Goal: Task Accomplishment & Management: Complete application form

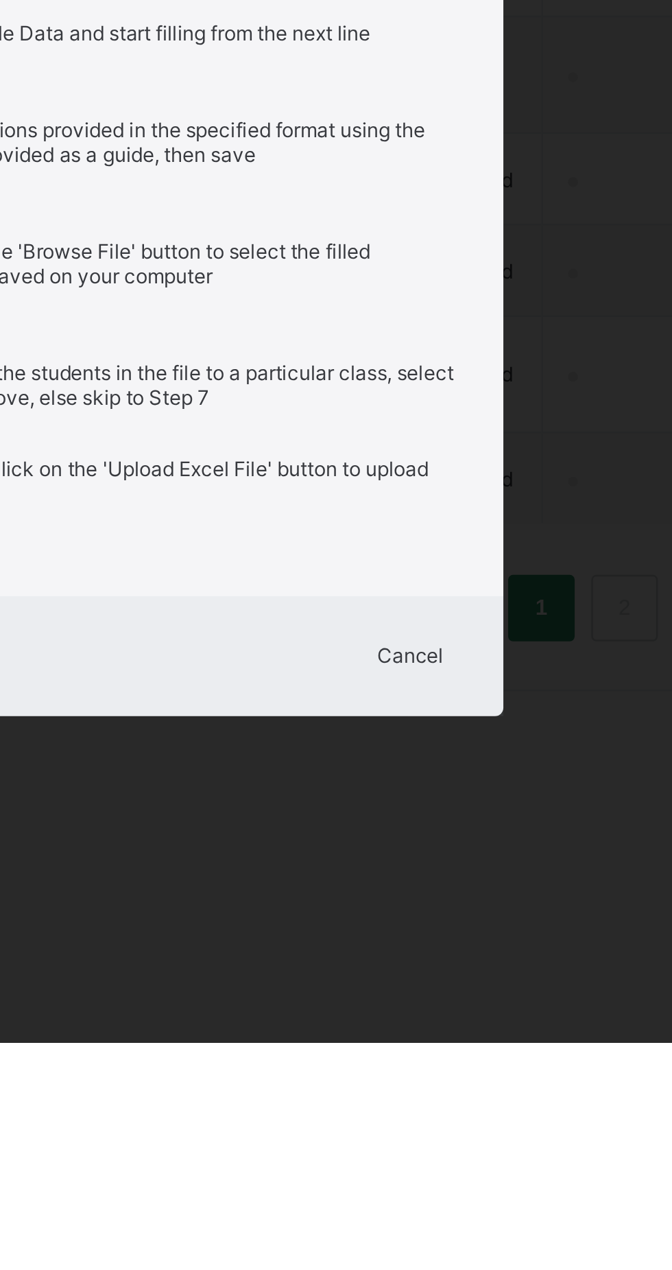
click at [457, 1122] on div "Cancel" at bounding box center [432, 1111] width 49 height 22
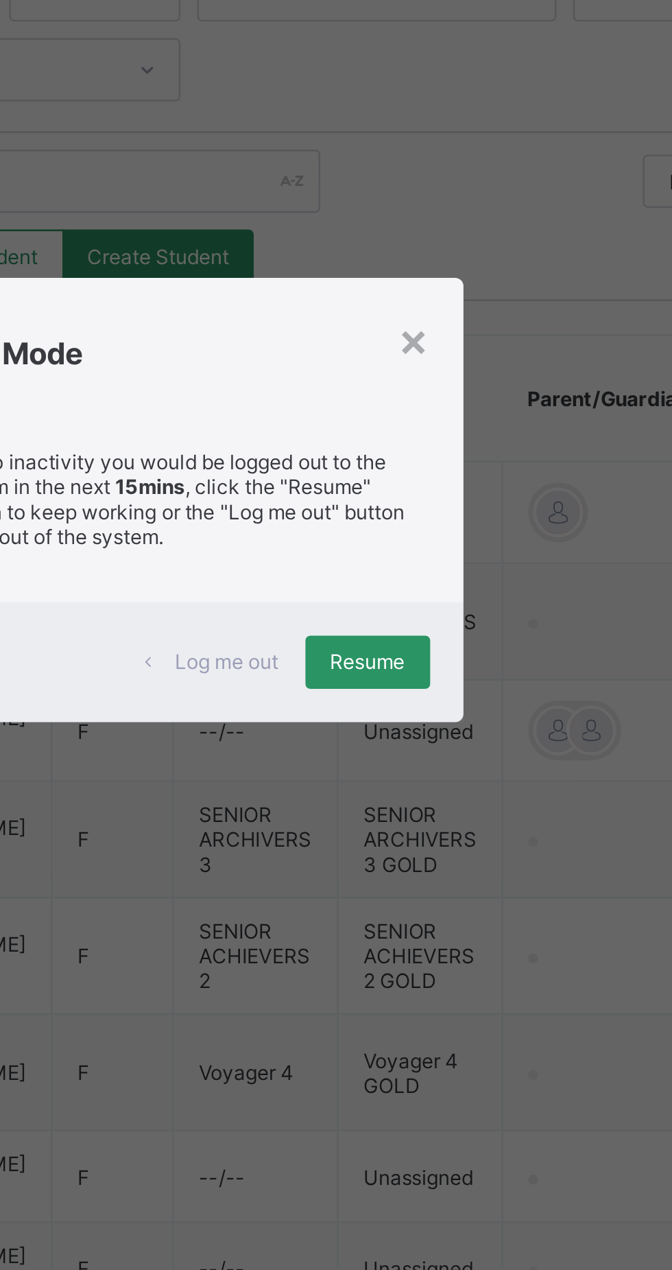
click at [440, 713] on div "Resume" at bounding box center [414, 702] width 51 height 22
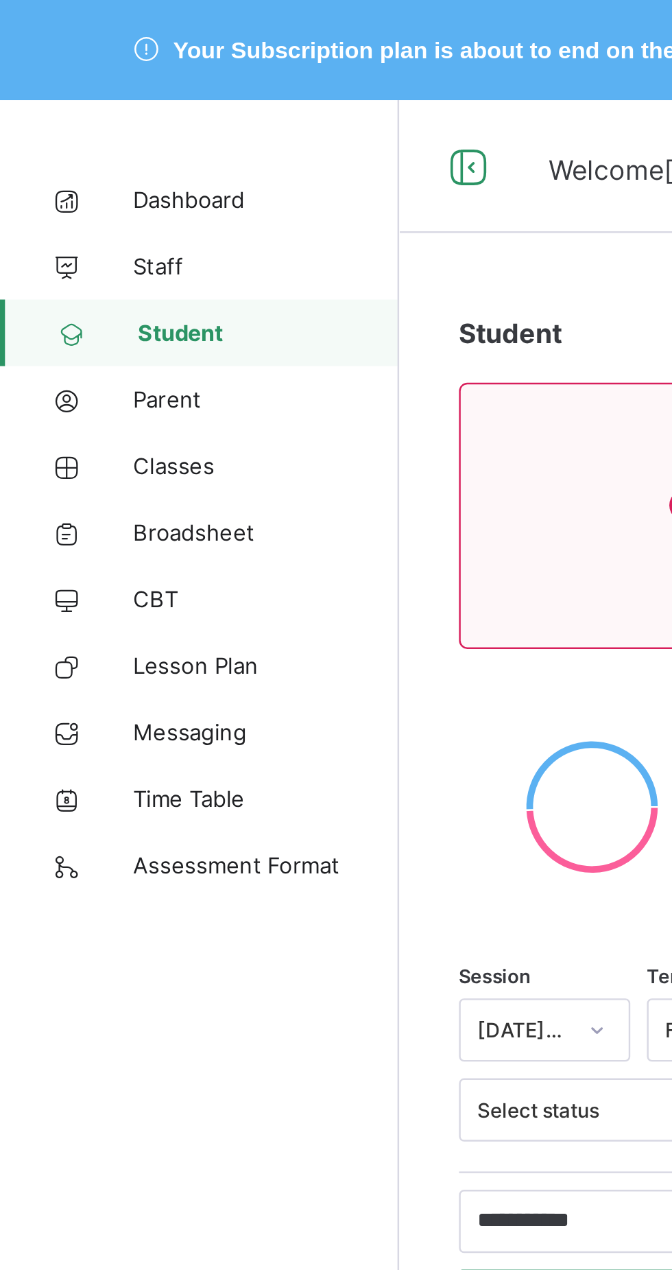
click at [69, 194] on span "Classes" at bounding box center [110, 192] width 110 height 11
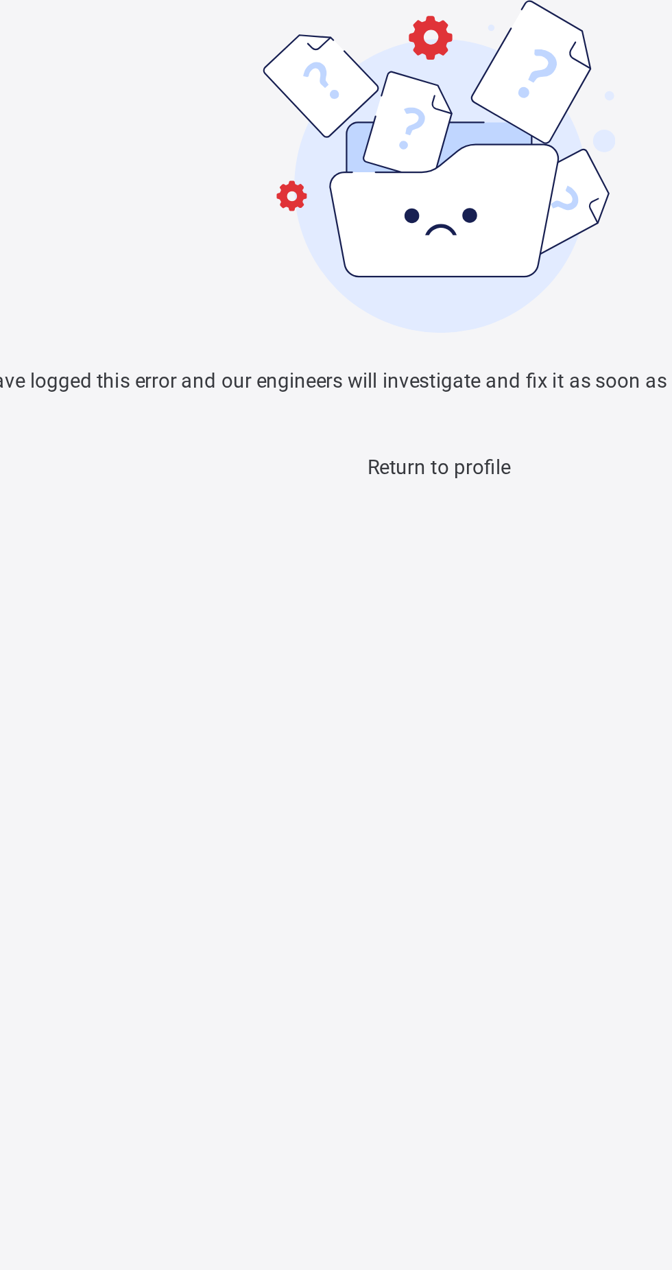
click at [337, 198] on span "Return to profile" at bounding box center [336, 193] width 59 height 10
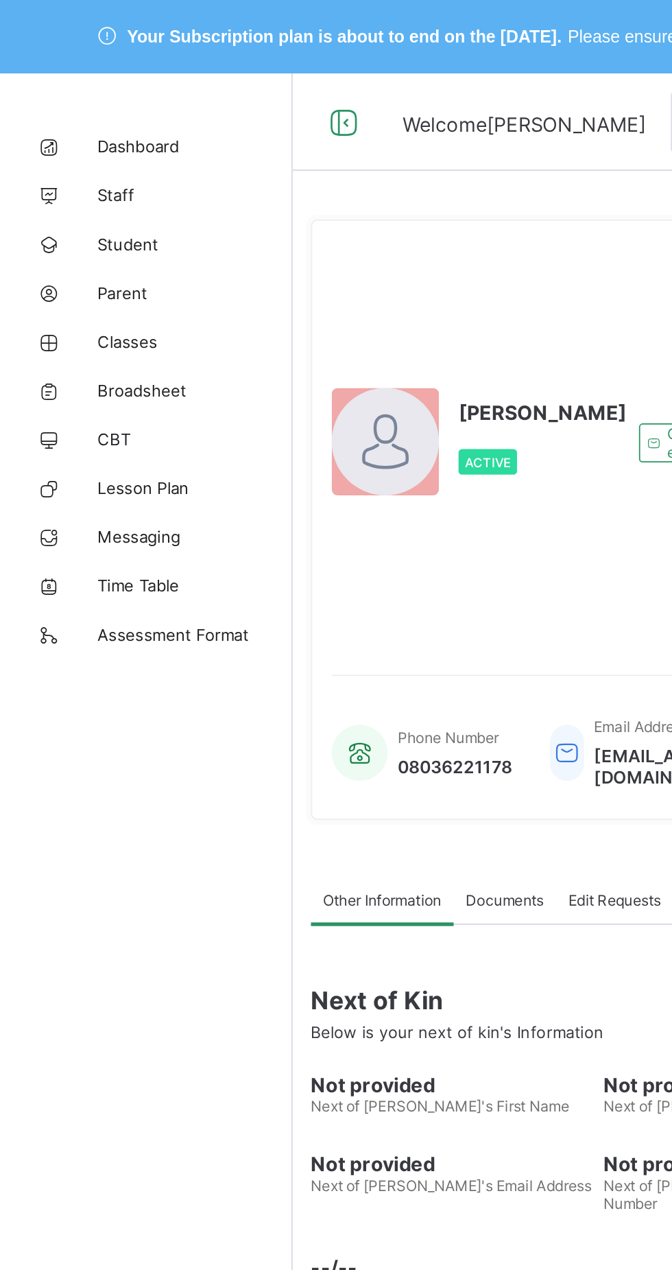
click at [71, 193] on span "Classes" at bounding box center [110, 192] width 110 height 11
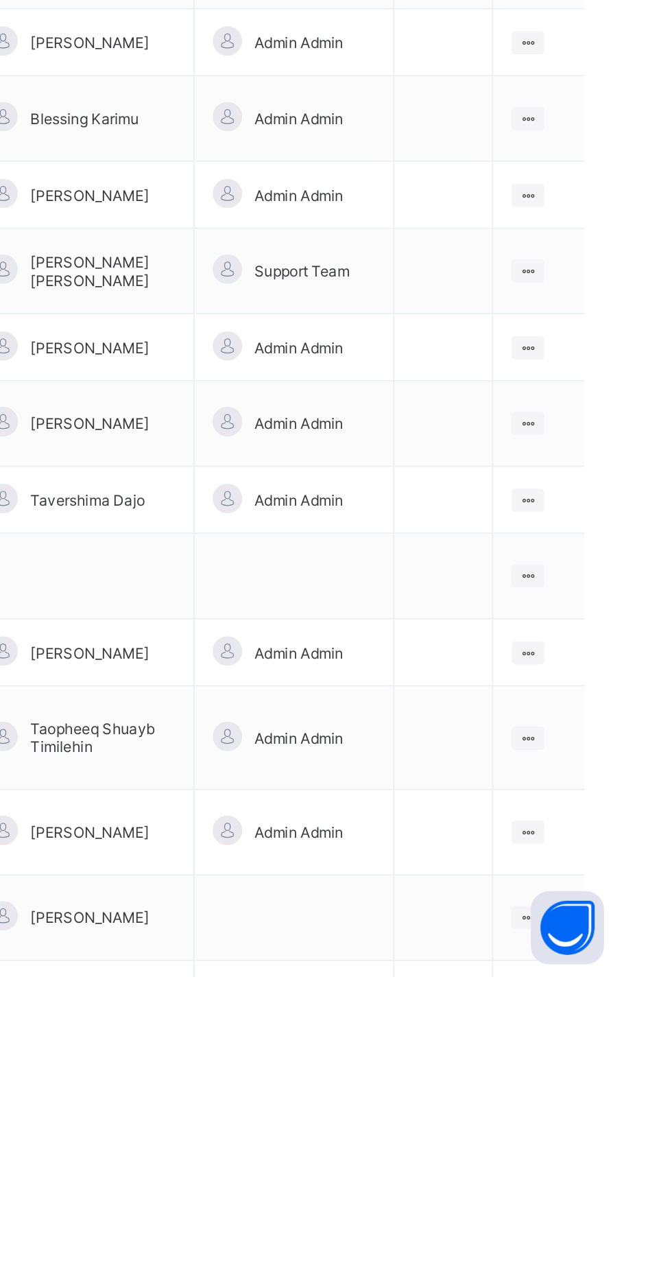
click at [617, 1039] on icon at bounding box center [616, 1044] width 12 height 10
click at [0, 0] on div "View Class" at bounding box center [0, 0] width 0 height 0
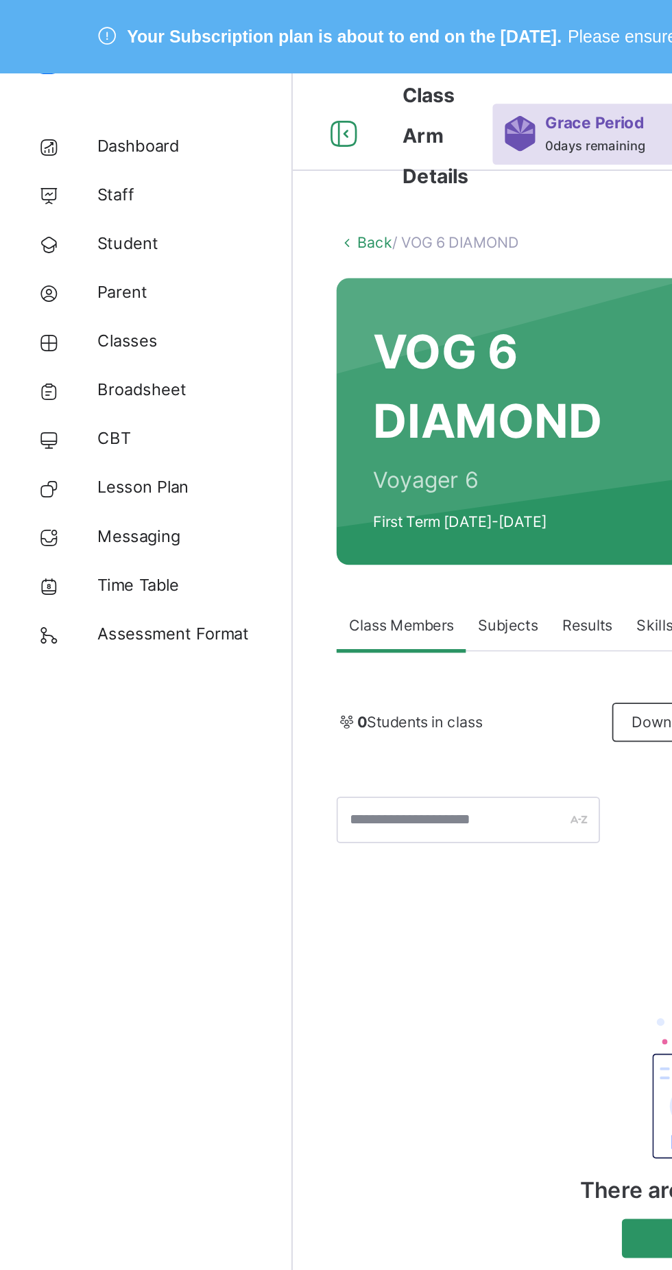
click at [72, 132] on span "Student" at bounding box center [110, 137] width 110 height 14
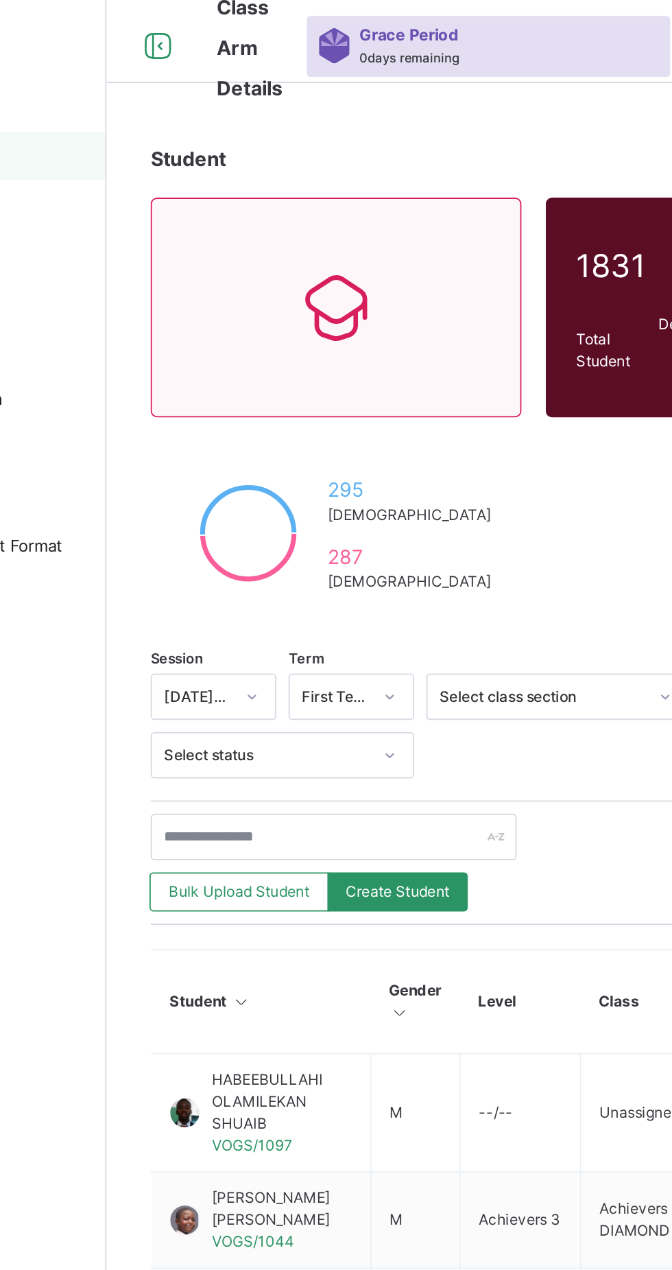
click at [231, 554] on span "Bulk Upload Student" at bounding box center [239, 551] width 79 height 12
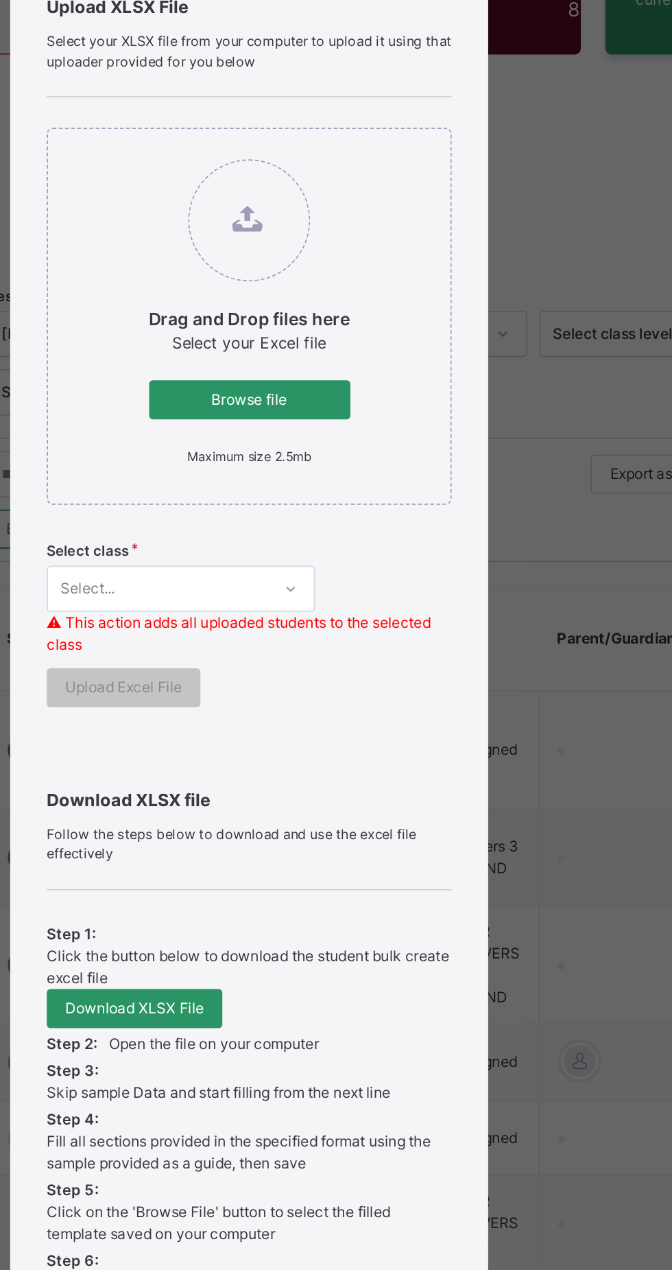
click at [383, 484] on span "Browse file" at bounding box center [336, 478] width 93 height 12
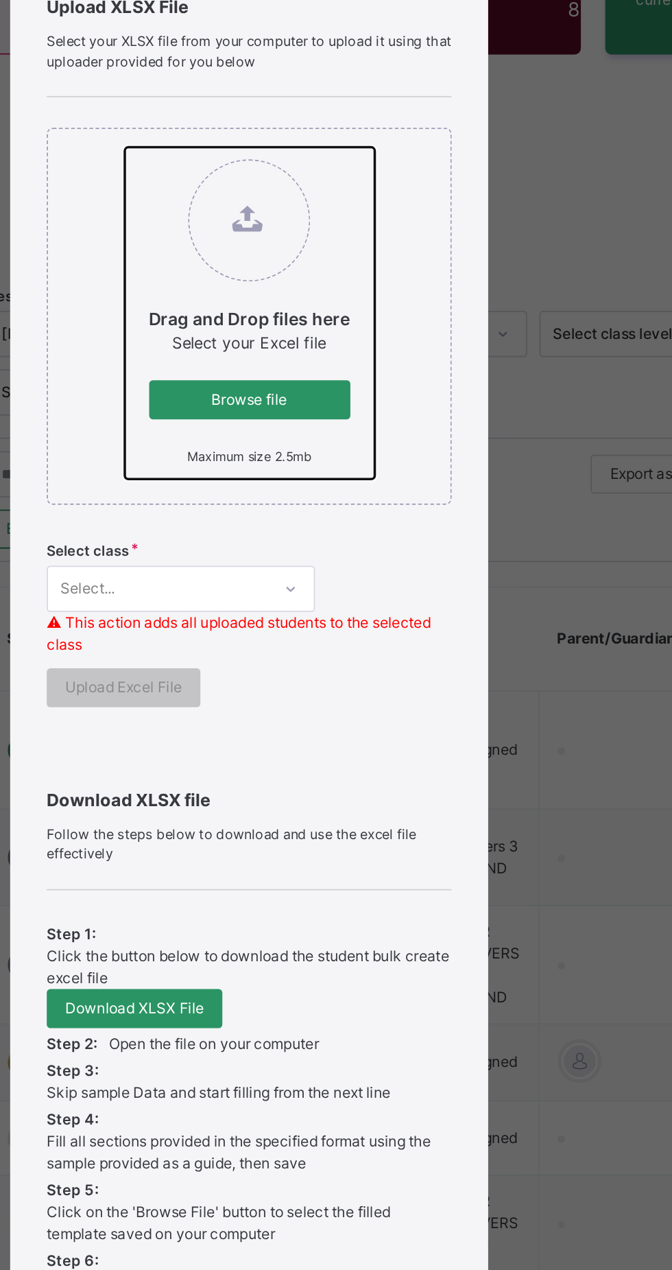
click at [266, 336] on input "Drag and Drop files here Select your Excel file Browse file Maximum size 2.5mb" at bounding box center [266, 336] width 0 height 0
type input "**********"
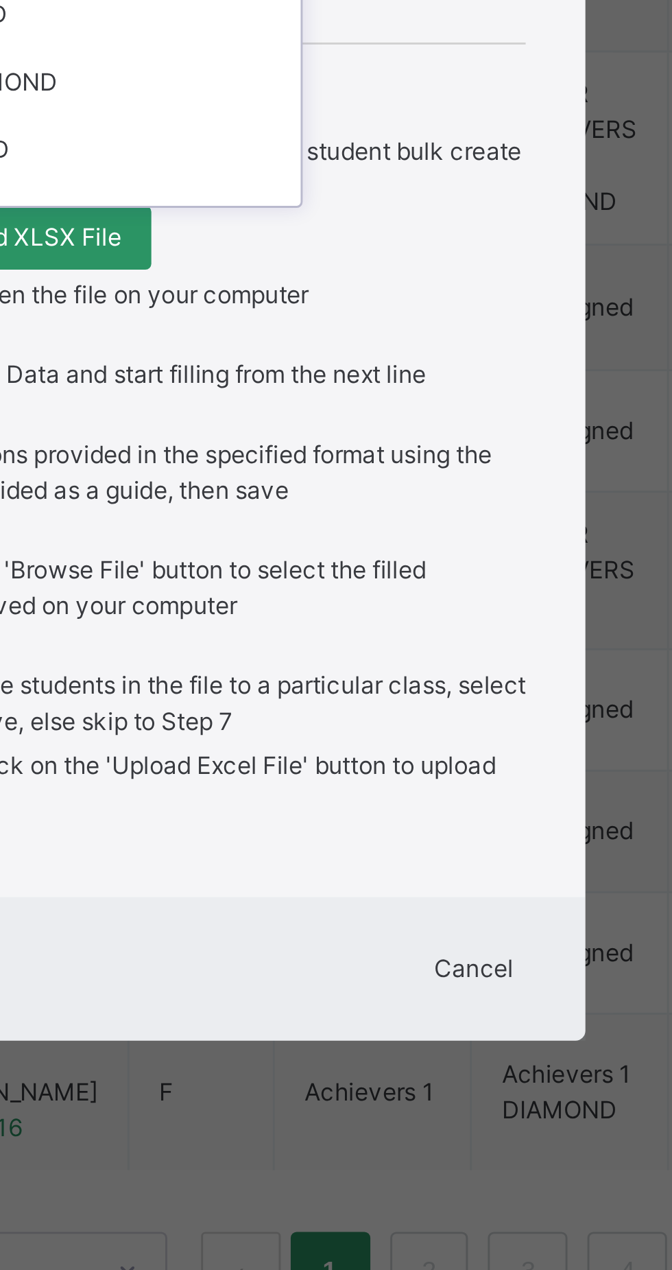
scroll to position [513, 0]
click at [340, 703] on div "VOG 5 DIAMOND" at bounding box center [298, 691] width 150 height 23
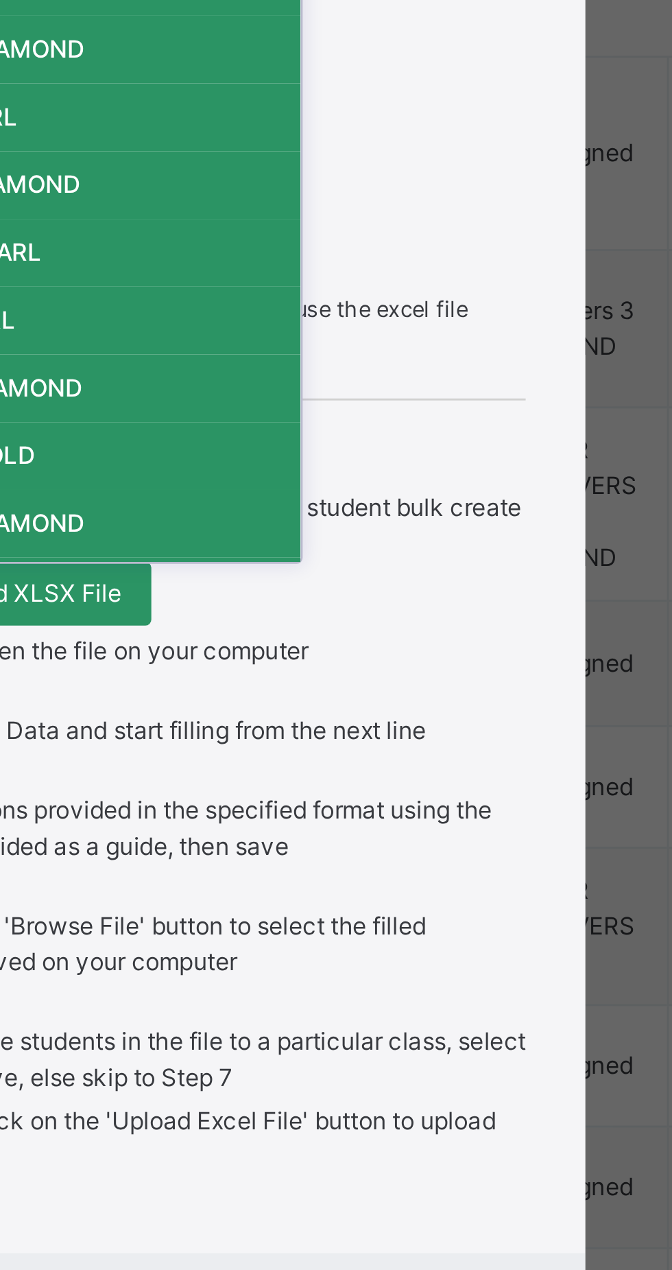
scroll to position [75, 0]
click at [328, 651] on div "VOG 6 DIAMOND" at bounding box center [298, 639] width 150 height 23
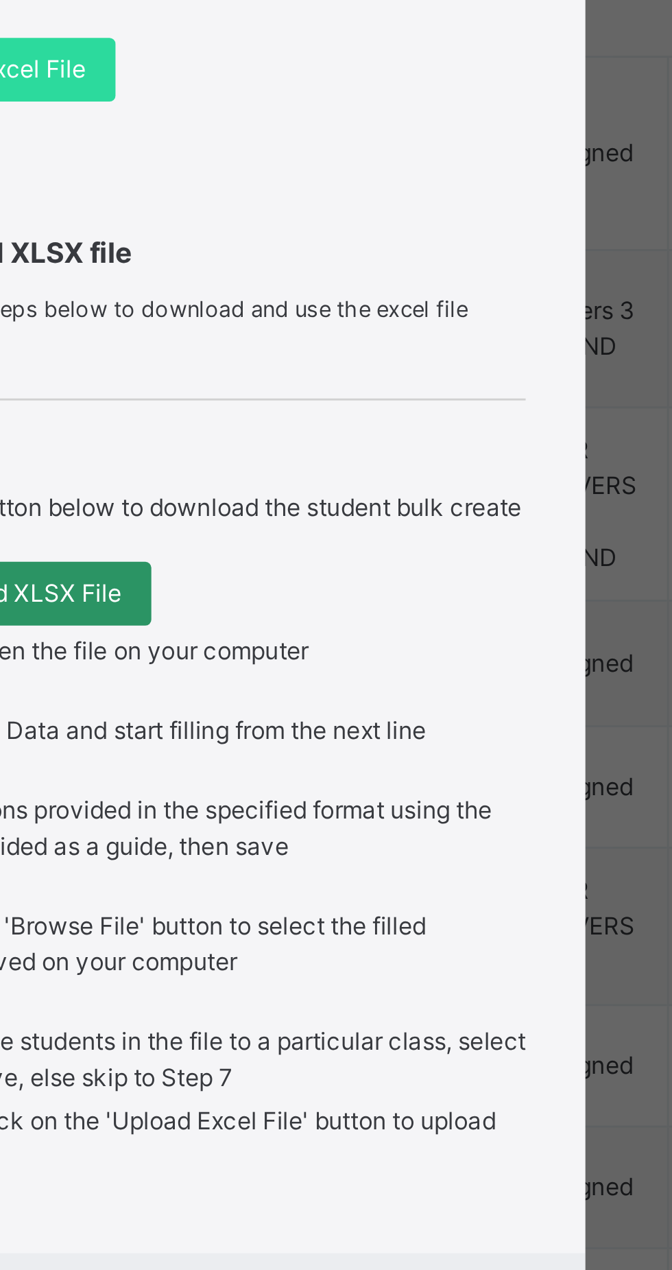
click at [298, 652] on span "Upload Excel File" at bounding box center [266, 646] width 66 height 12
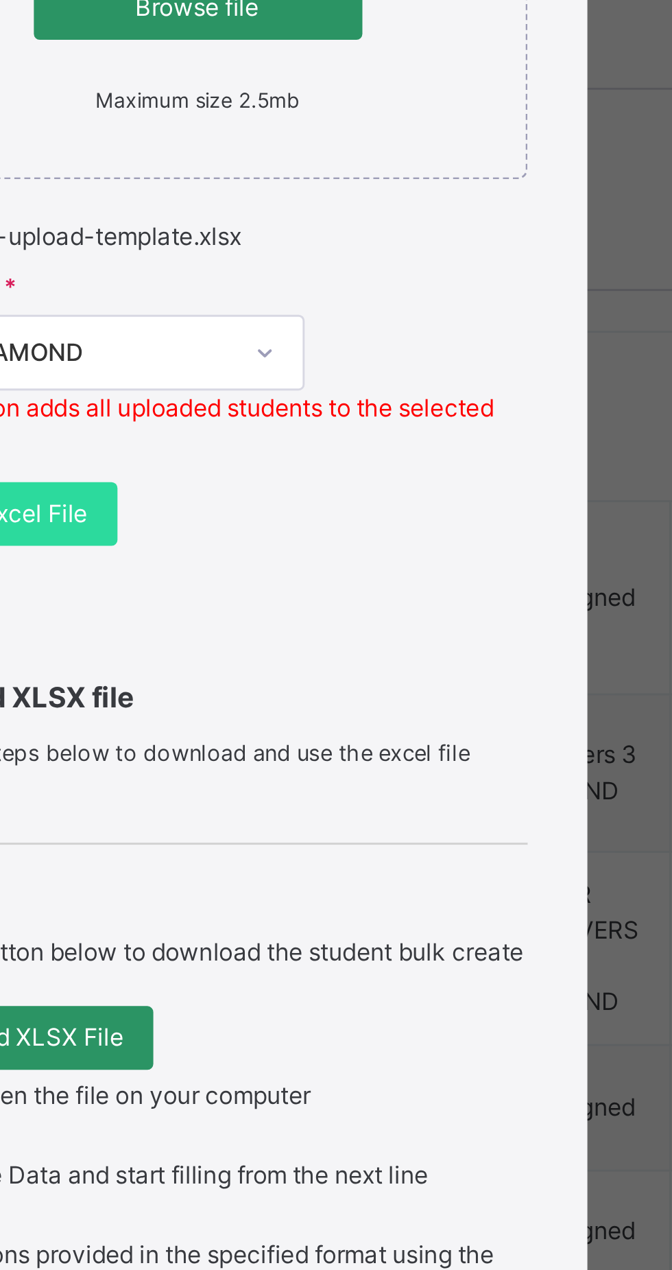
click at [298, 652] on span "Upload Excel File" at bounding box center [266, 646] width 66 height 12
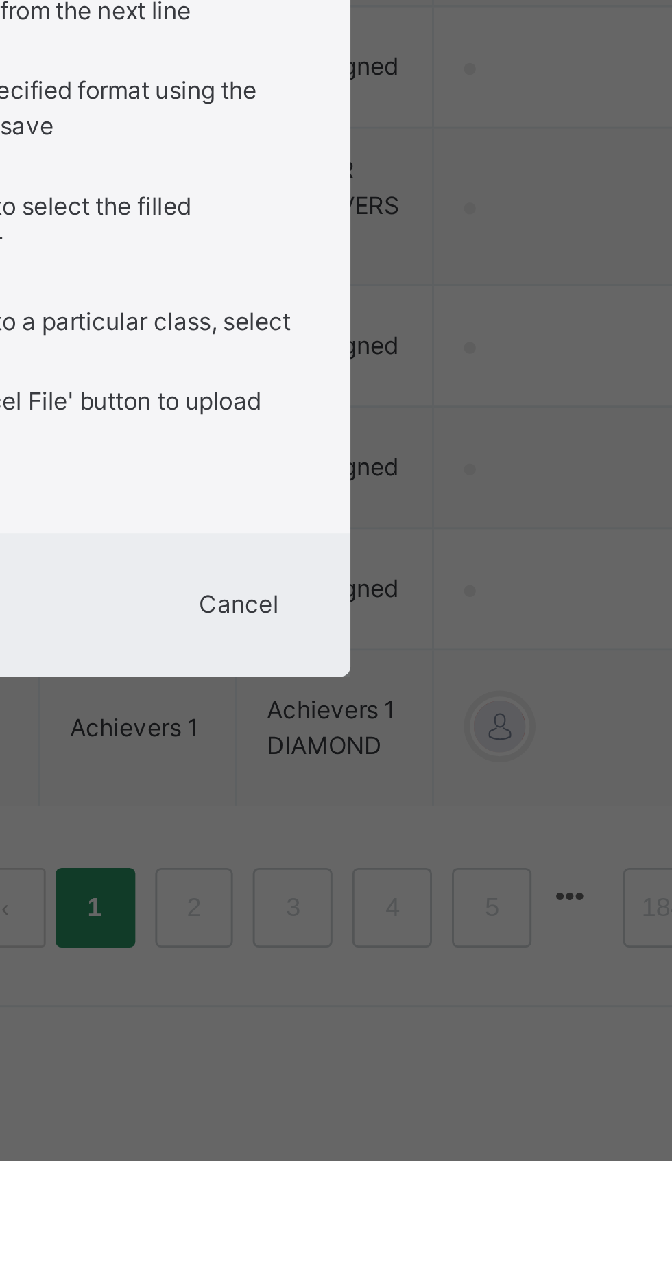
click at [446, 1085] on span "Cancel" at bounding box center [431, 1078] width 27 height 12
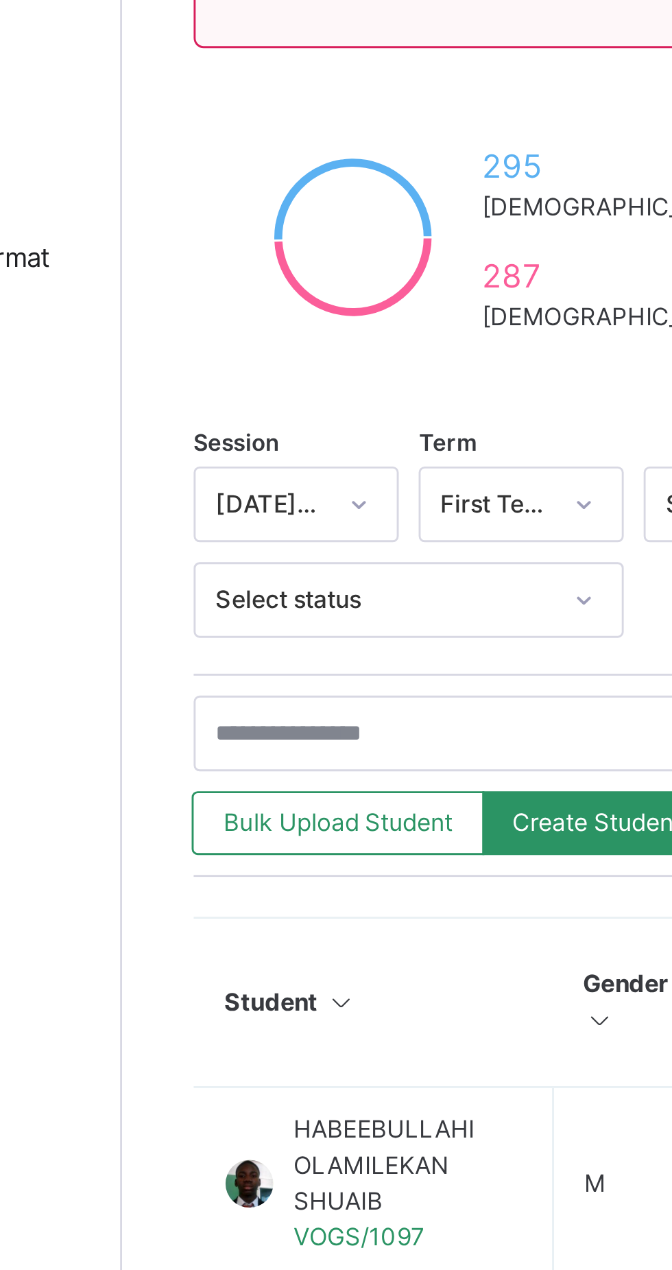
click at [242, 555] on span "Bulk Upload Student" at bounding box center [239, 551] width 79 height 12
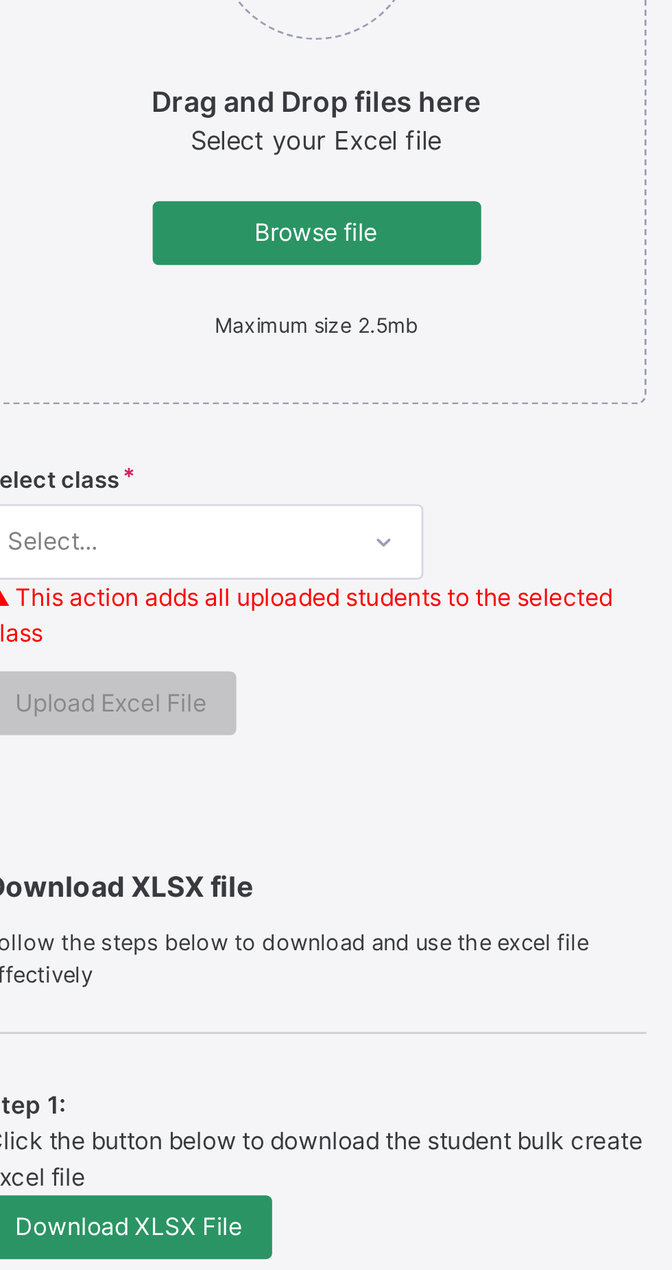
click at [383, 484] on span "Browse file" at bounding box center [336, 478] width 93 height 12
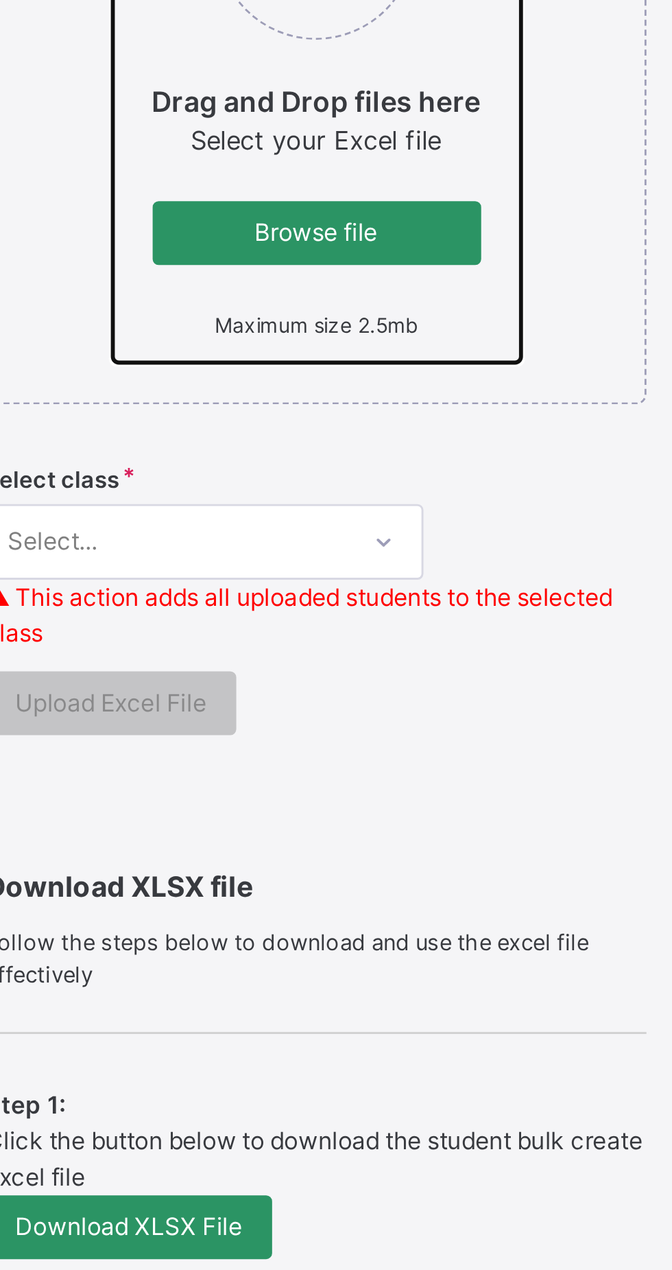
click at [266, 336] on input "Drag and Drop files here Select your Excel file Browse file Maximum size 2.5mb" at bounding box center [266, 336] width 0 height 0
type input "**********"
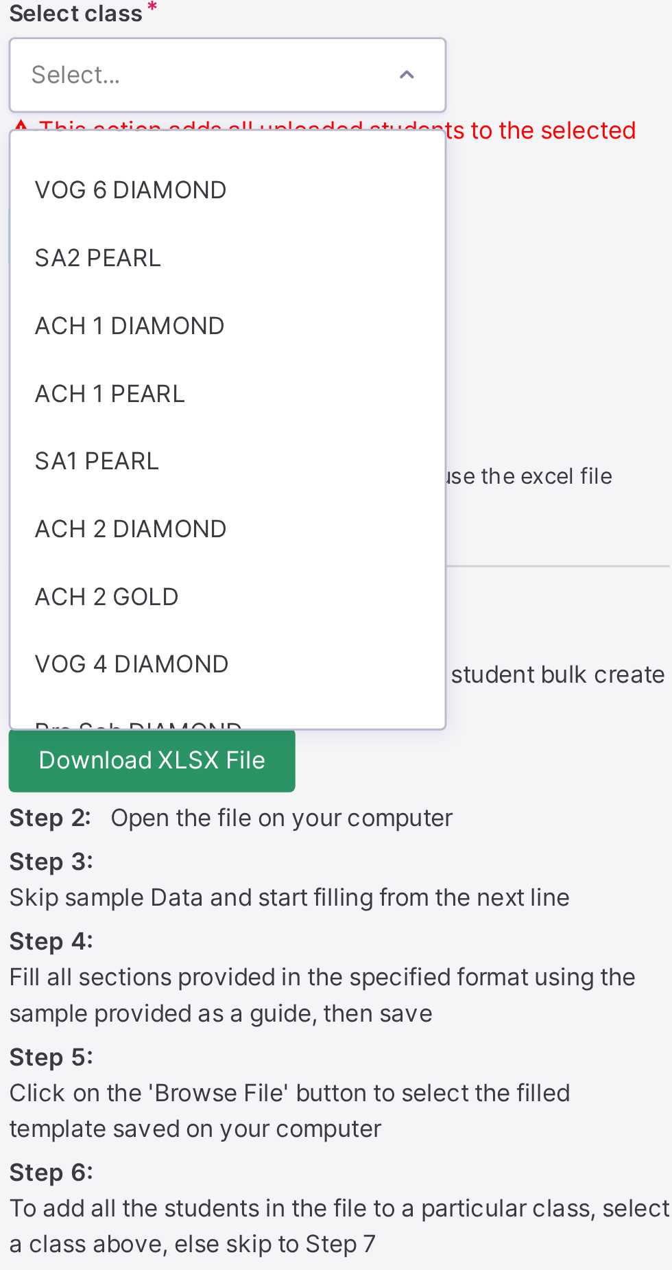
scroll to position [83, 0]
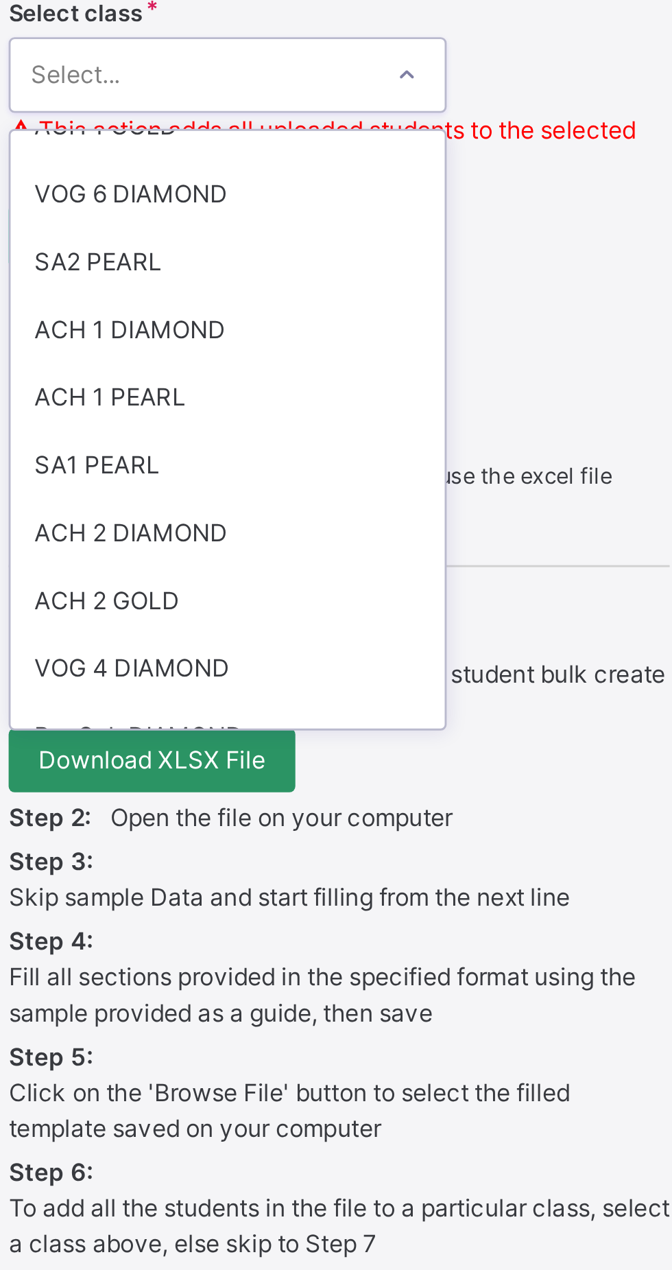
click at [342, 644] on div "VOG 6 DIAMOND" at bounding box center [298, 631] width 150 height 23
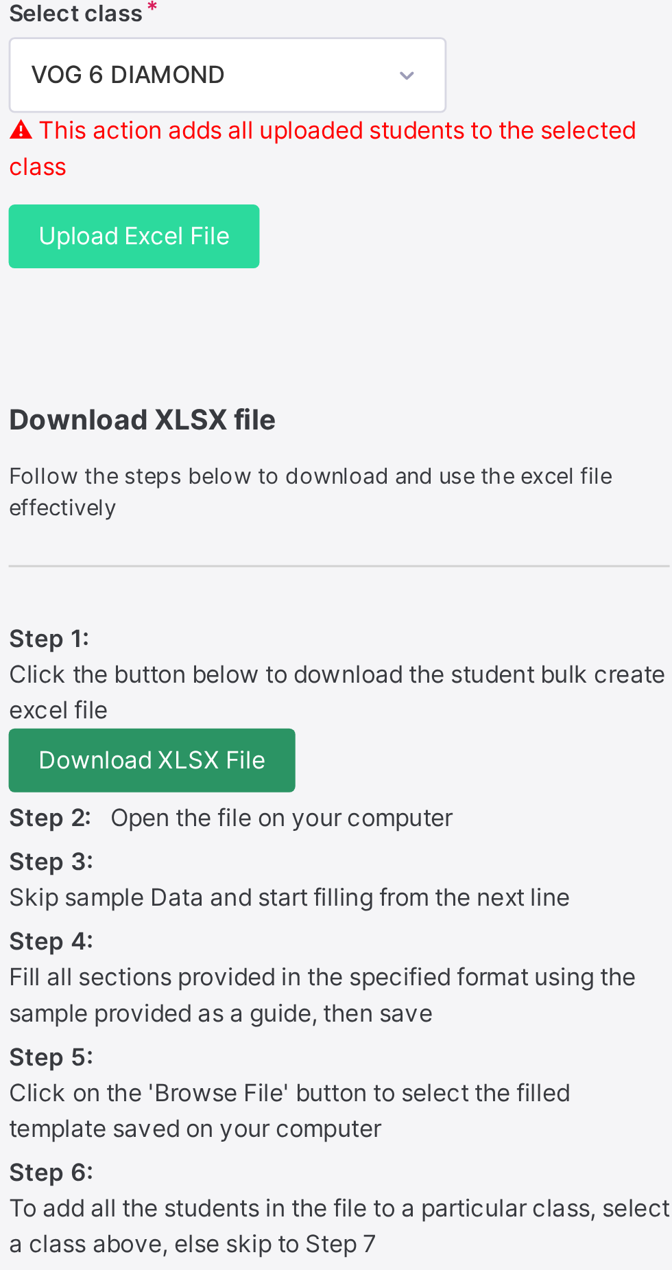
click at [298, 652] on span "Upload Excel File" at bounding box center [266, 646] width 66 height 12
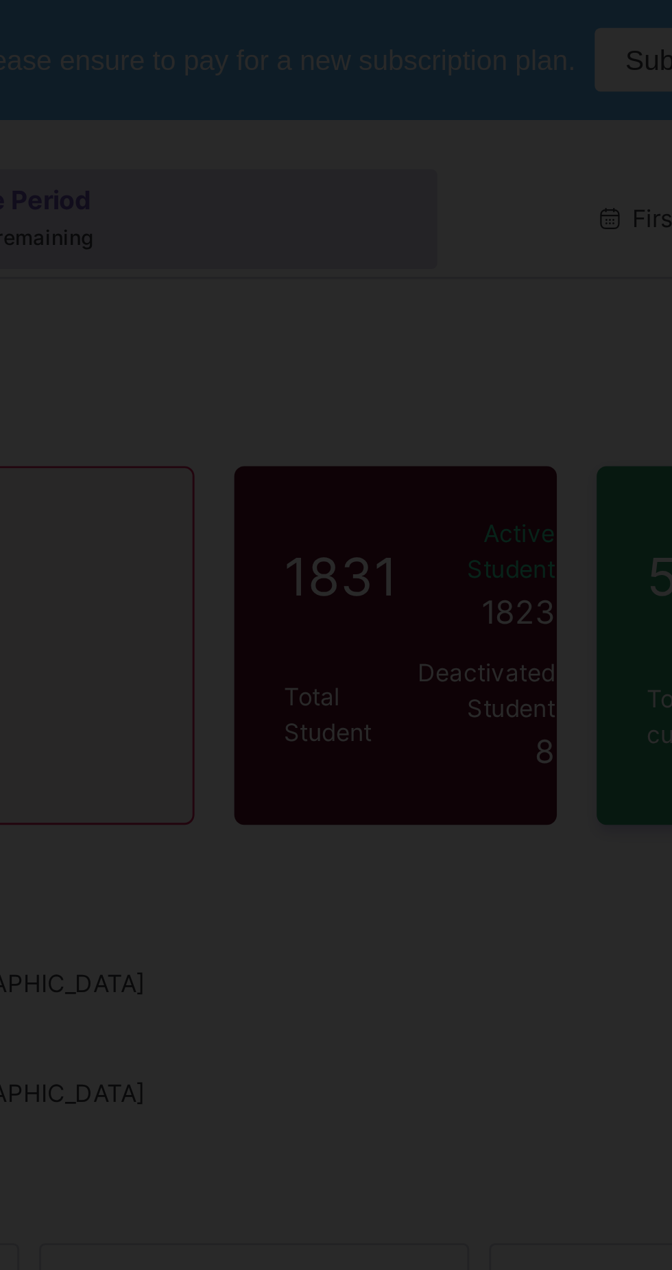
scroll to position [0, 0]
